Goal: Find specific page/section: Find specific page/section

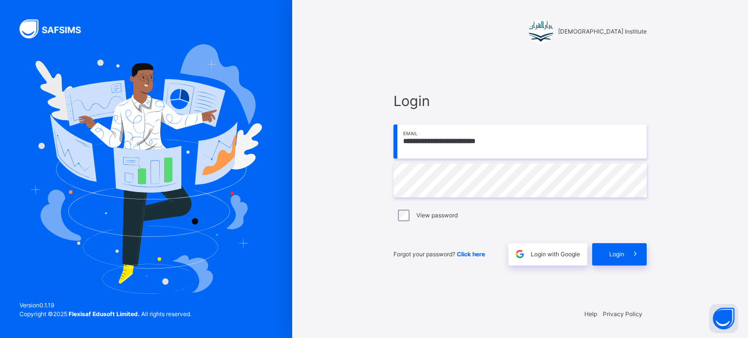
click at [636, 252] on icon at bounding box center [635, 254] width 10 height 11
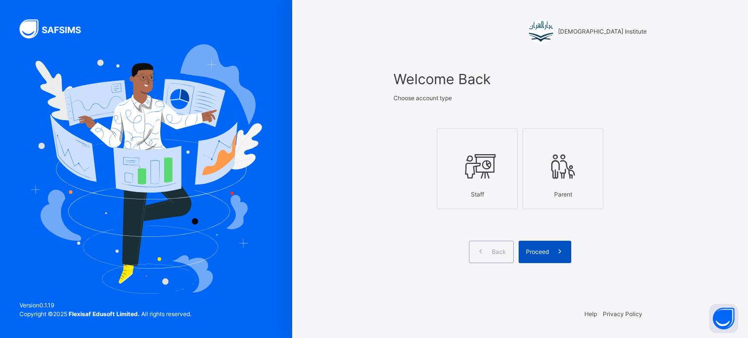
click at [549, 244] on span at bounding box center [560, 252] width 22 height 22
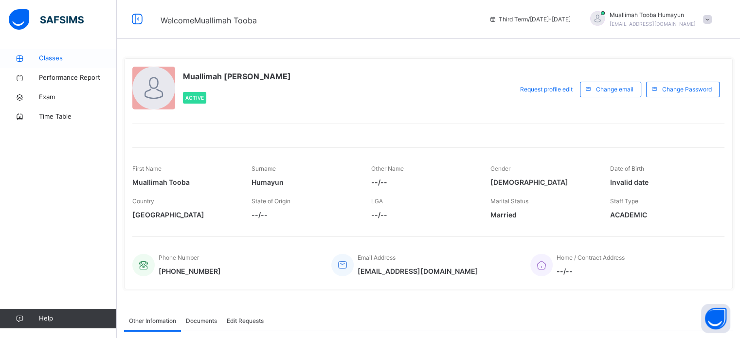
click at [112, 66] on link "Classes" at bounding box center [58, 58] width 117 height 19
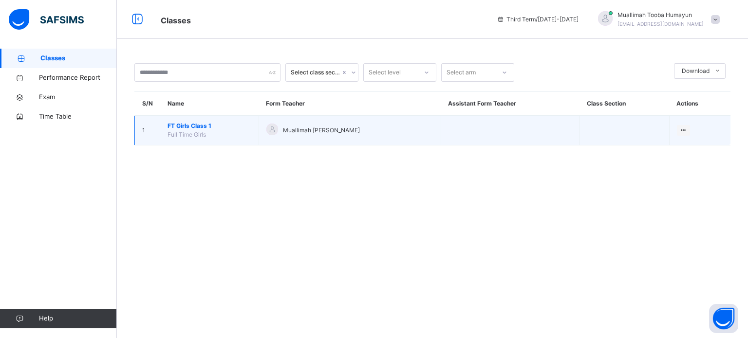
click at [182, 126] on span "FT Girls Class 1" at bounding box center [209, 126] width 84 height 9
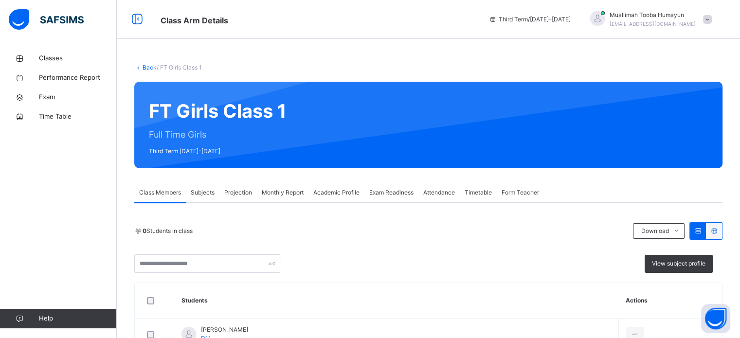
click at [243, 191] on span "Projection" at bounding box center [238, 192] width 28 height 9
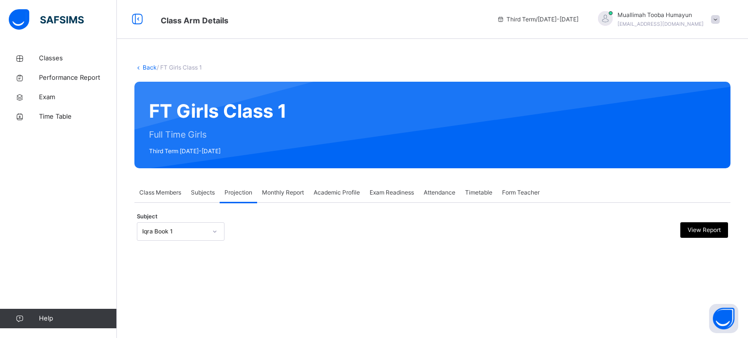
click at [212, 232] on icon at bounding box center [215, 232] width 6 height 10
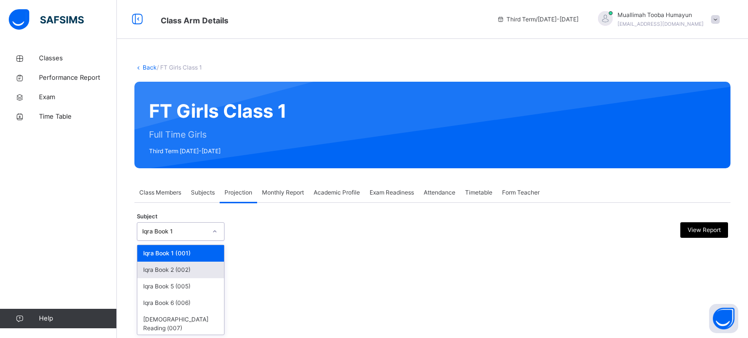
type input "*"
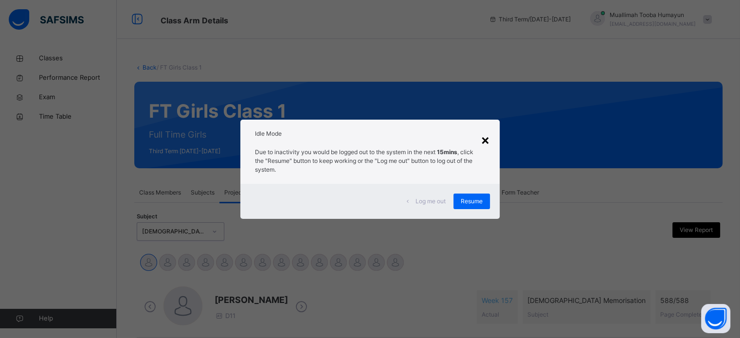
click at [490, 139] on div "×" at bounding box center [485, 139] width 9 height 20
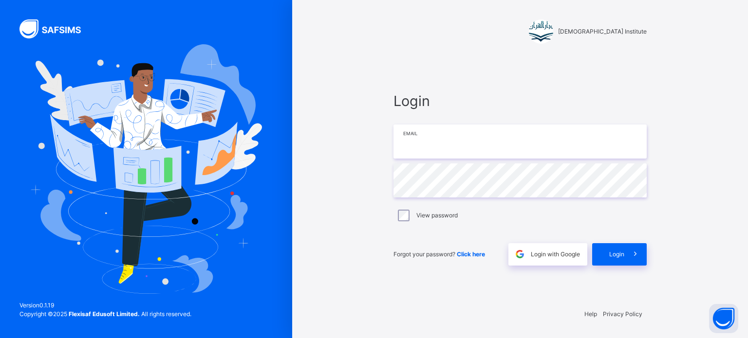
type input "**********"
click at [615, 259] on div "Login" at bounding box center [619, 254] width 55 height 22
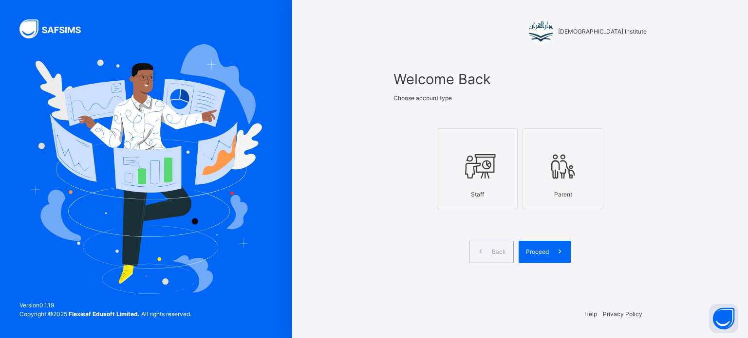
click at [483, 151] on icon at bounding box center [477, 166] width 34 height 37
click at [526, 245] on div "Proceed" at bounding box center [544, 252] width 53 height 22
